Goal: Communication & Community: Answer question/provide support

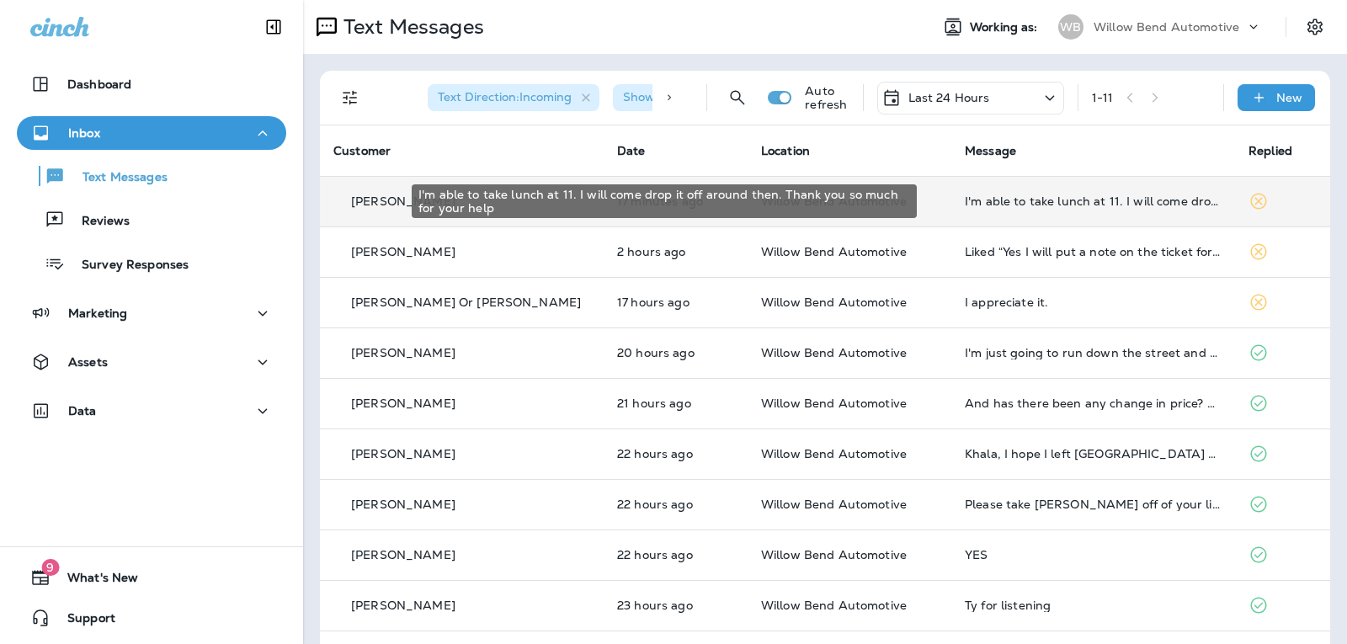
click at [1004, 194] on div "I'm able to take lunch at 11. I will come drop it off around then. Thank you so…" at bounding box center [1093, 200] width 257 height 13
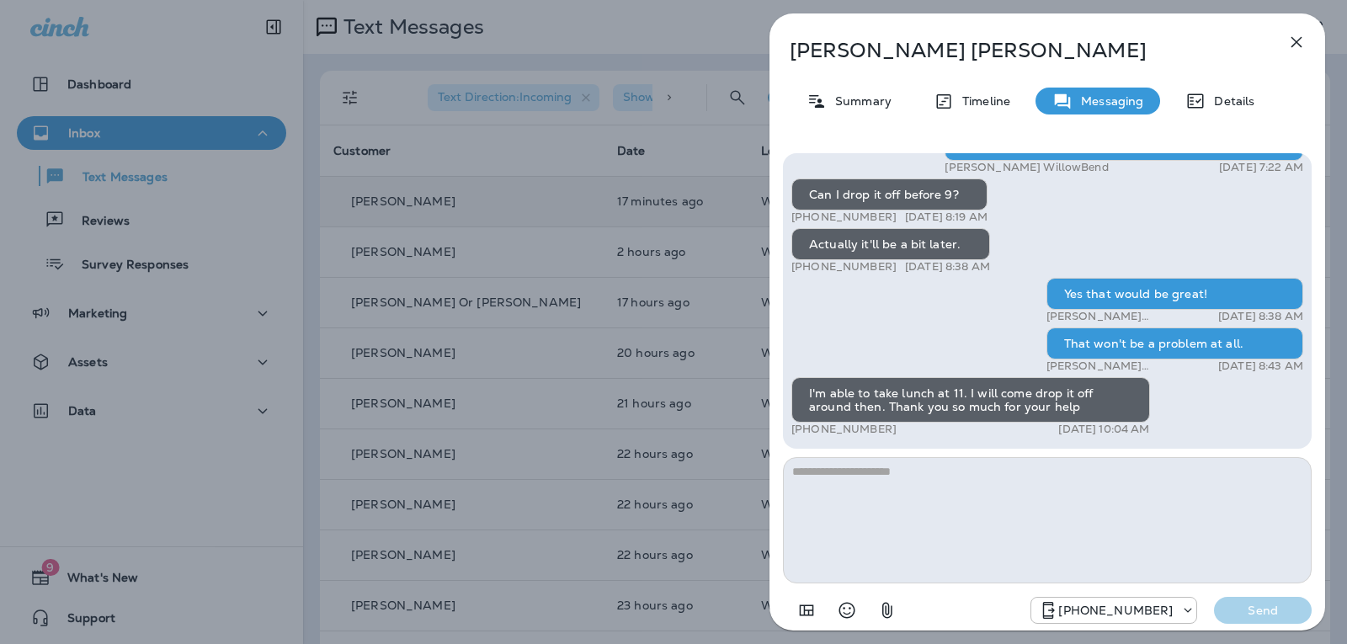
click at [881, 485] on textarea at bounding box center [1047, 520] width 529 height 126
type textarea "*"
type textarea "**********"
click at [1287, 626] on div "[PHONE_NUMBER] Send" at bounding box center [1047, 605] width 529 height 44
click at [1286, 616] on p "Send" at bounding box center [1263, 610] width 71 height 15
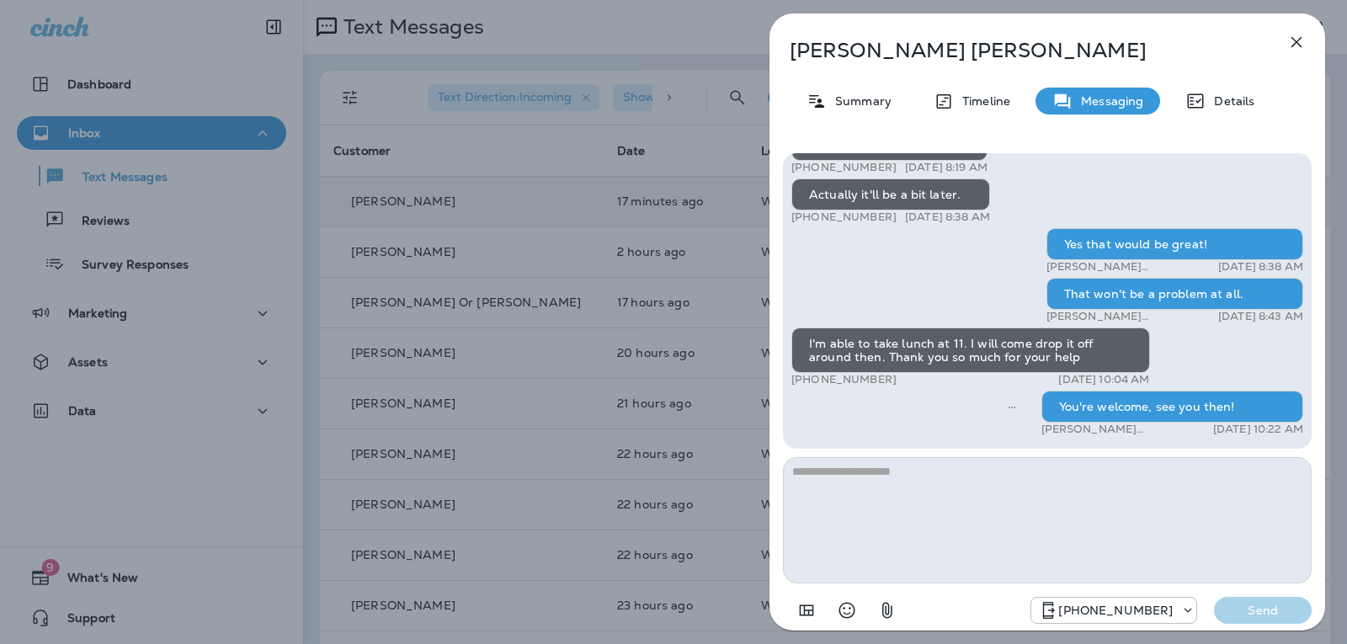
click at [1302, 50] on icon "button" at bounding box center [1296, 42] width 20 height 20
